Goal: Information Seeking & Learning: Learn about a topic

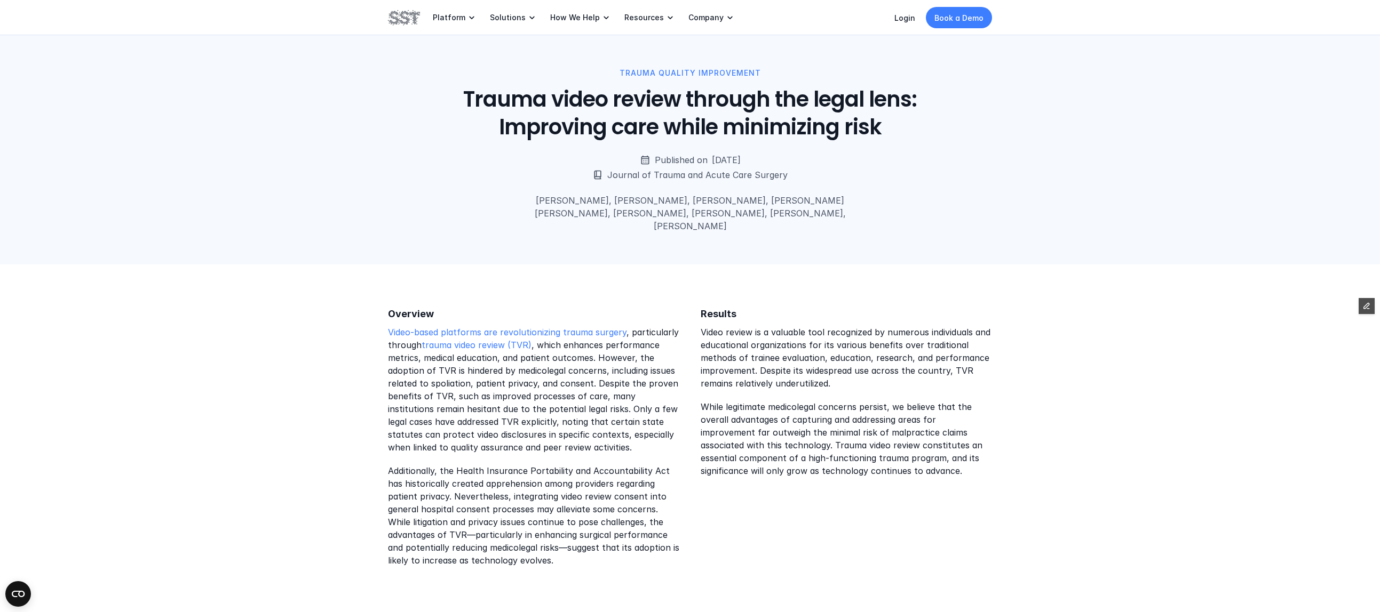
click at [280, 125] on div "TRAUMA QUALITY IMPROVEMENT Trauma video review through the legal lens: Improvin…" at bounding box center [690, 132] width 1380 height 265
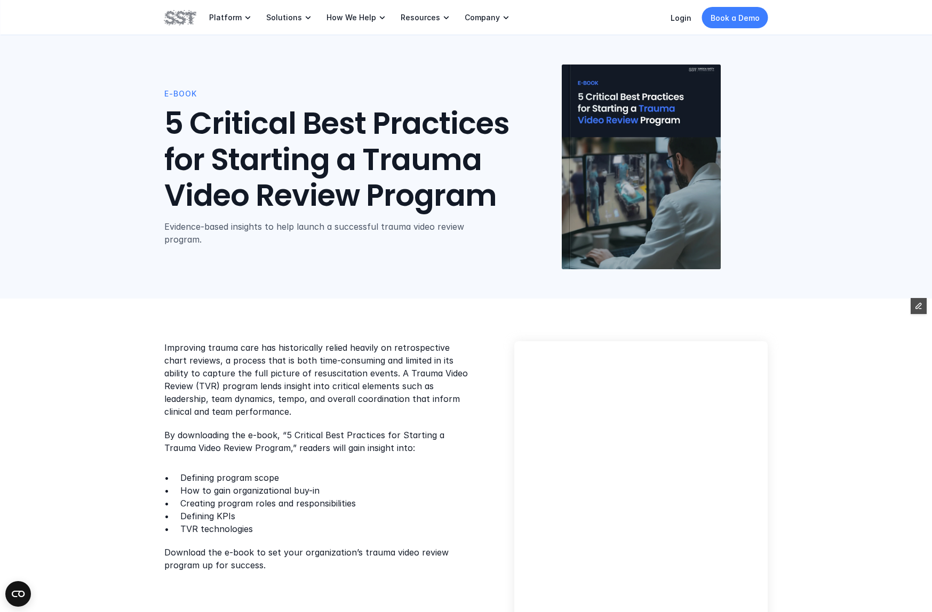
drag, startPoint x: 902, startPoint y: 305, endPoint x: 934, endPoint y: 309, distance: 31.8
click at [902, 305] on span "Edit Content" at bounding box center [882, 306] width 50 height 12
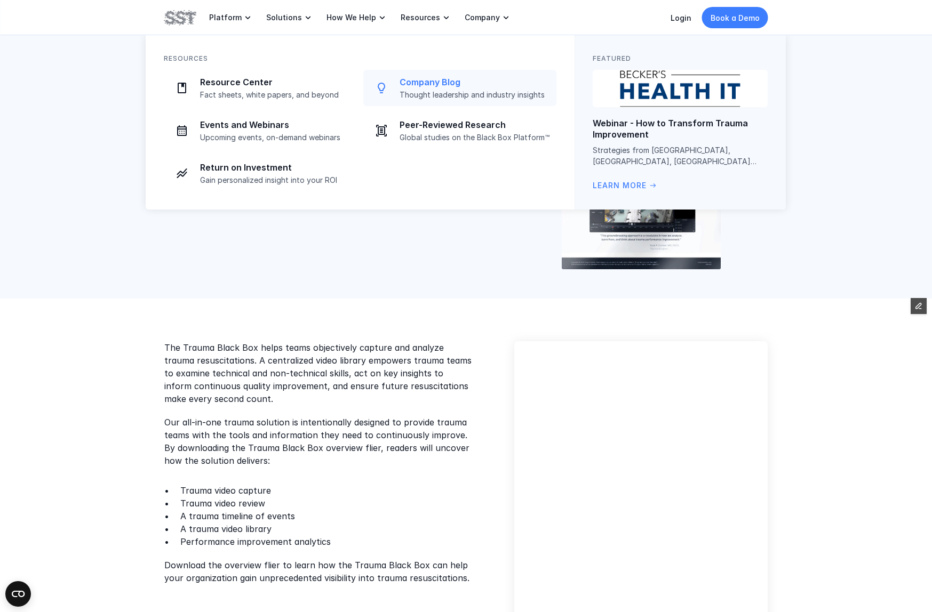
drag, startPoint x: 253, startPoint y: 87, endPoint x: 259, endPoint y: 87, distance: 5.9
click at [253, 87] on p "Resource Center" at bounding box center [275, 82] width 150 height 11
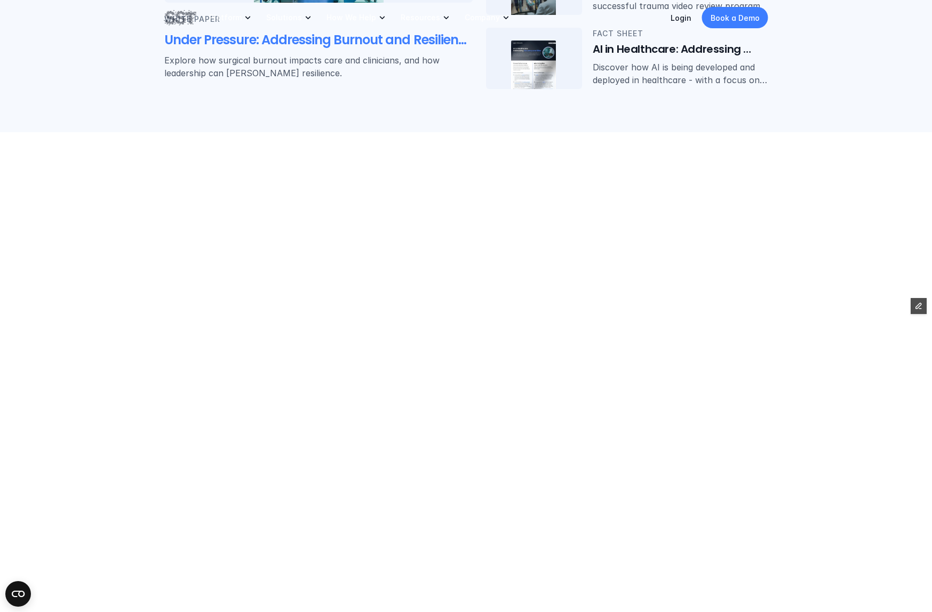
scroll to position [664, 0]
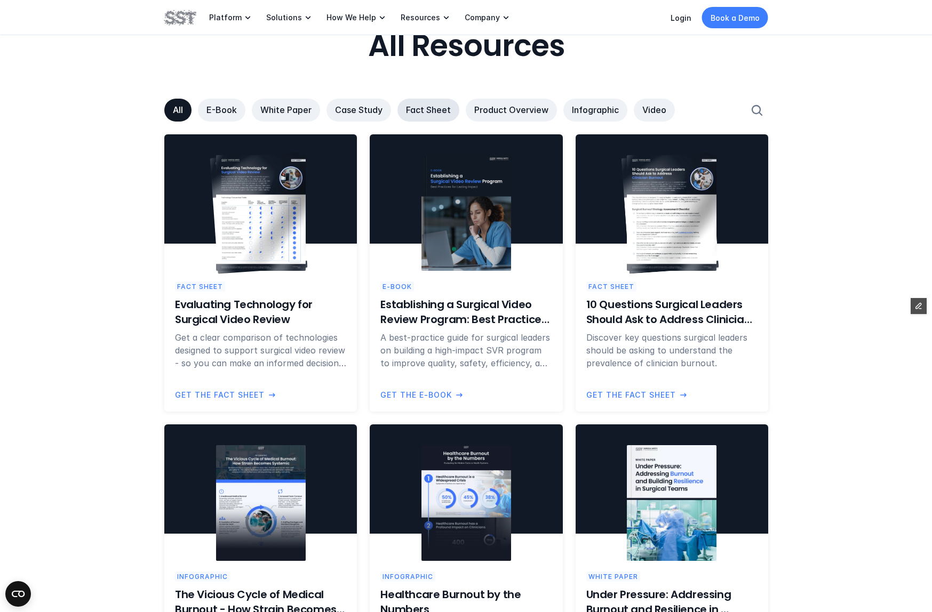
click at [424, 113] on p "Fact Sheet" at bounding box center [428, 110] width 45 height 11
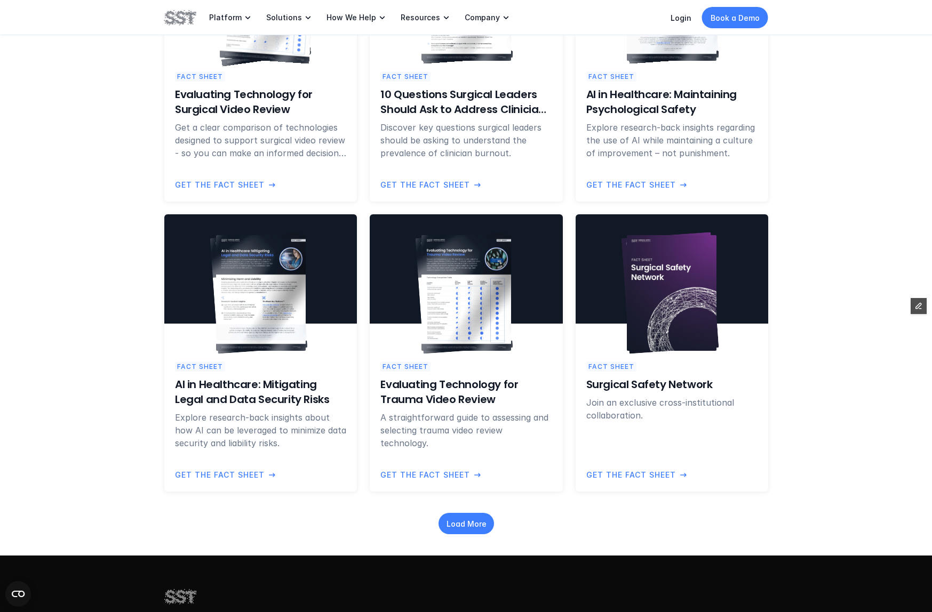
scroll to position [960, 0]
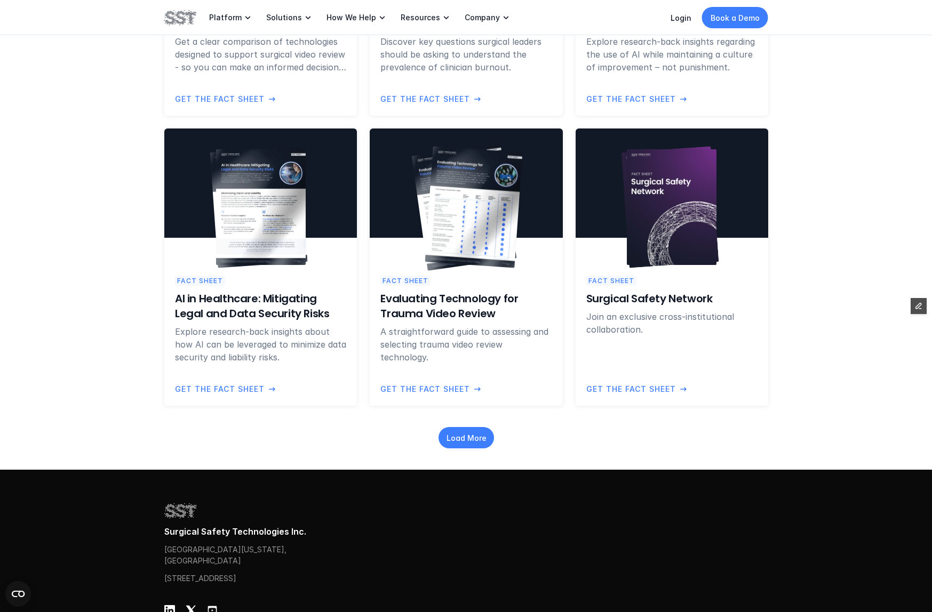
click at [424, 263] on div at bounding box center [466, 197] width 193 height 137
